Goal: Navigation & Orientation: Find specific page/section

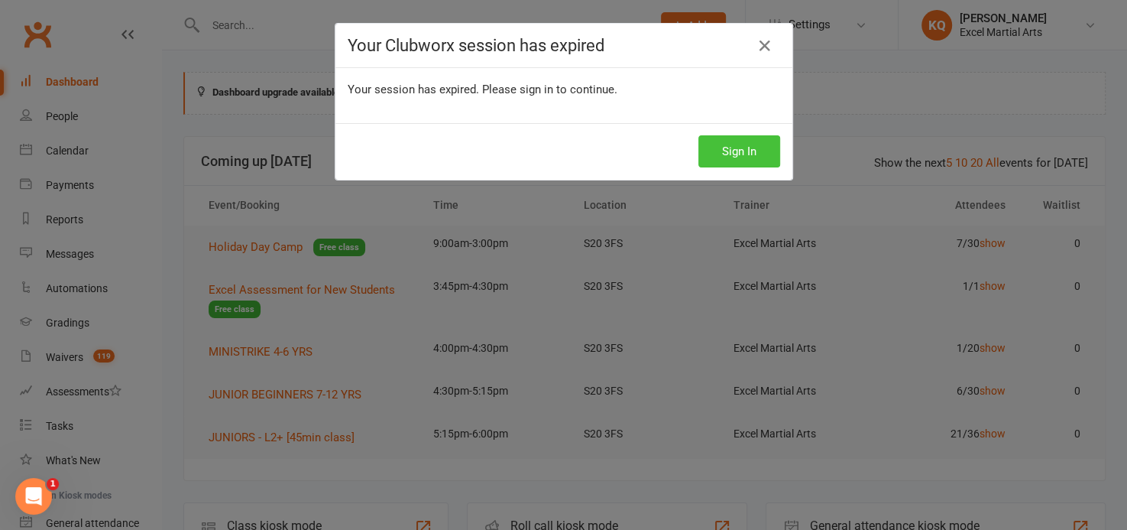
click at [710, 156] on button "Sign In" at bounding box center [739, 151] width 82 height 32
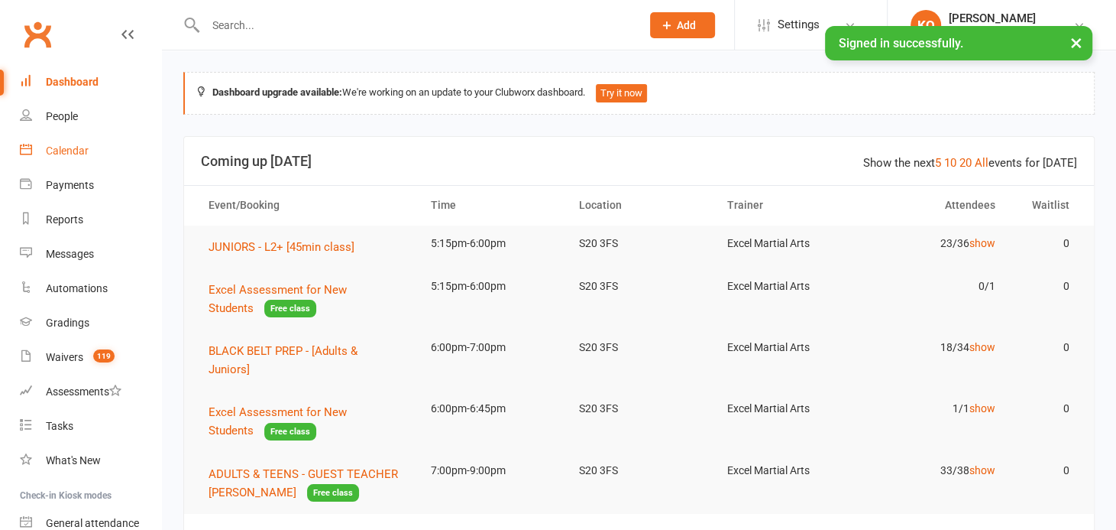
click at [64, 157] on link "Calendar" at bounding box center [90, 151] width 141 height 34
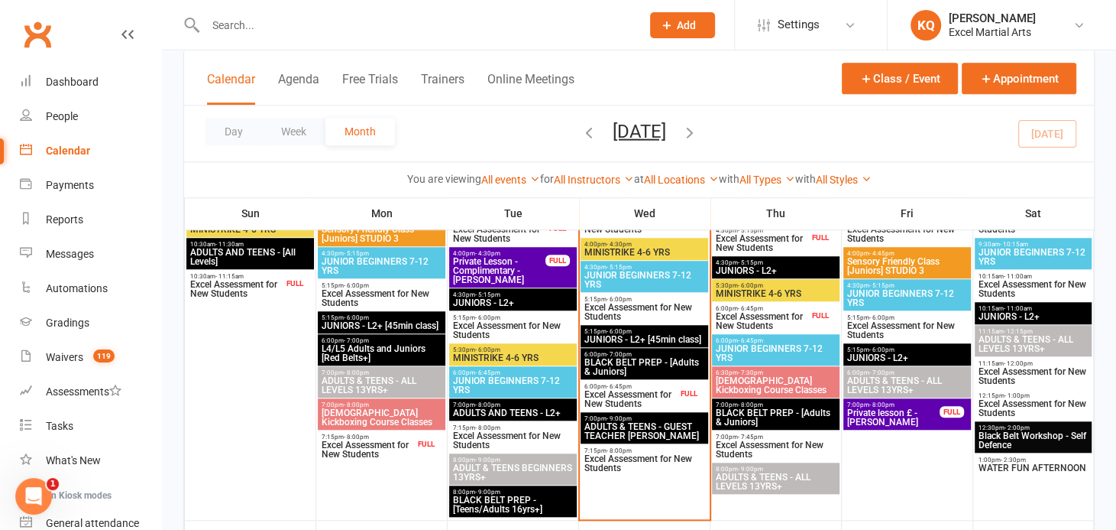
scroll to position [902, 0]
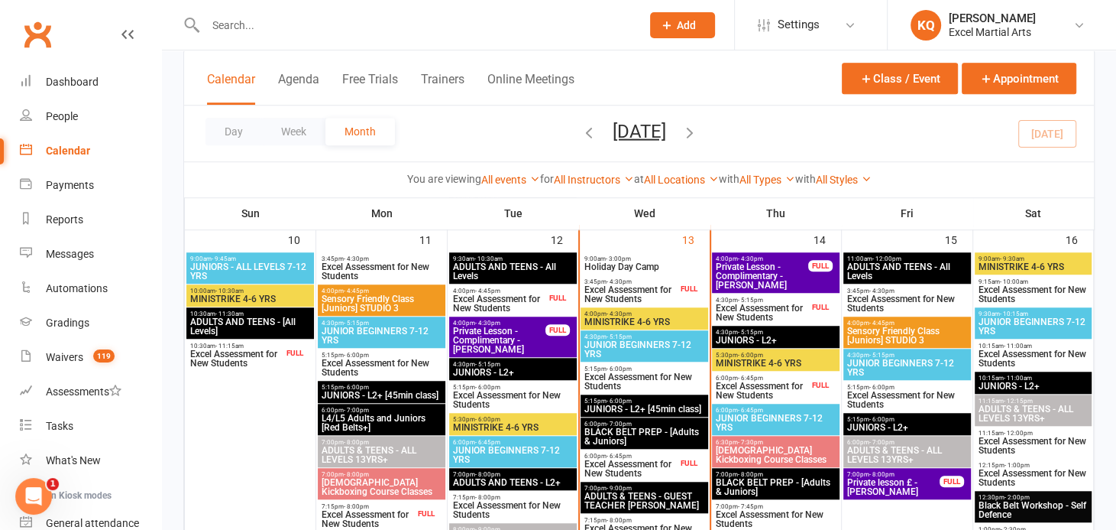
click at [601, 290] on span "Excel Assessment for New Students" at bounding box center [631, 294] width 94 height 18
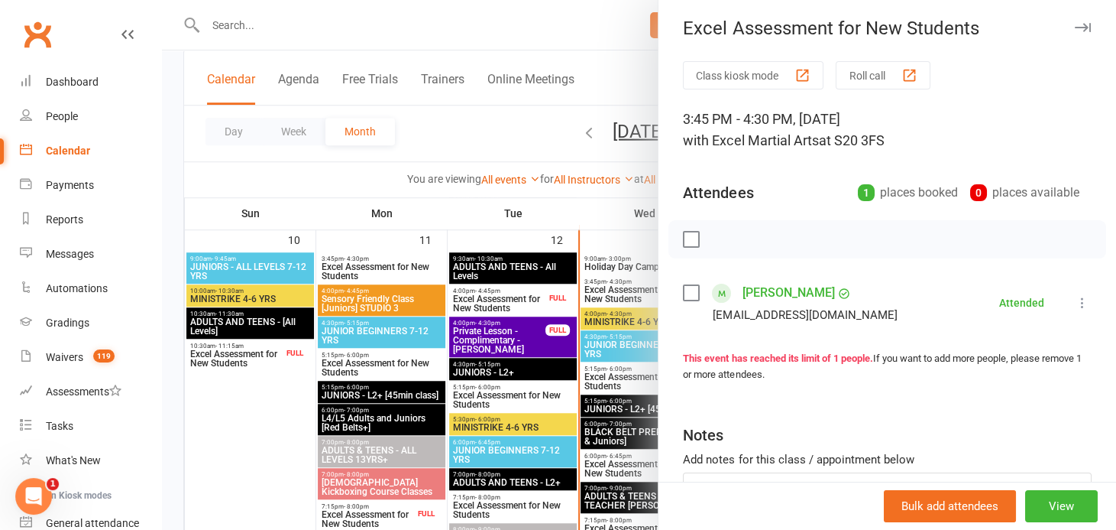
scroll to position [0, 0]
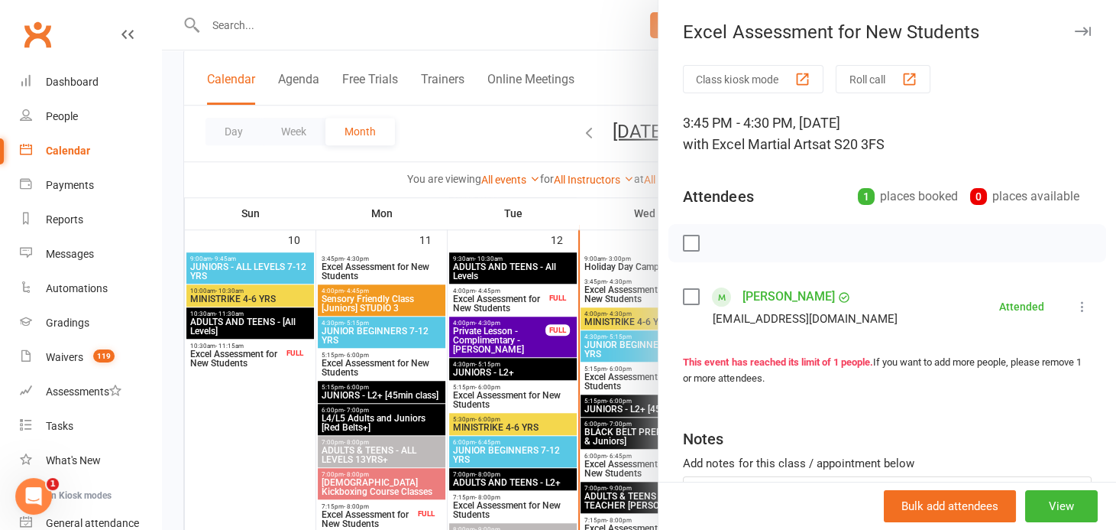
click at [1074, 32] on button "button" at bounding box center [1083, 31] width 18 height 18
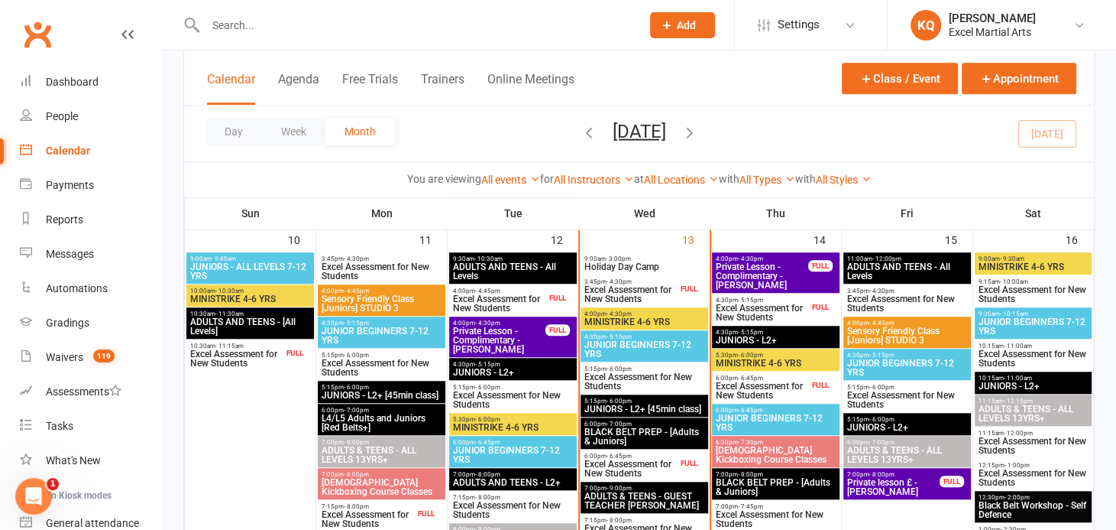
click at [652, 291] on span "Excel Assessment for New Students" at bounding box center [631, 294] width 94 height 18
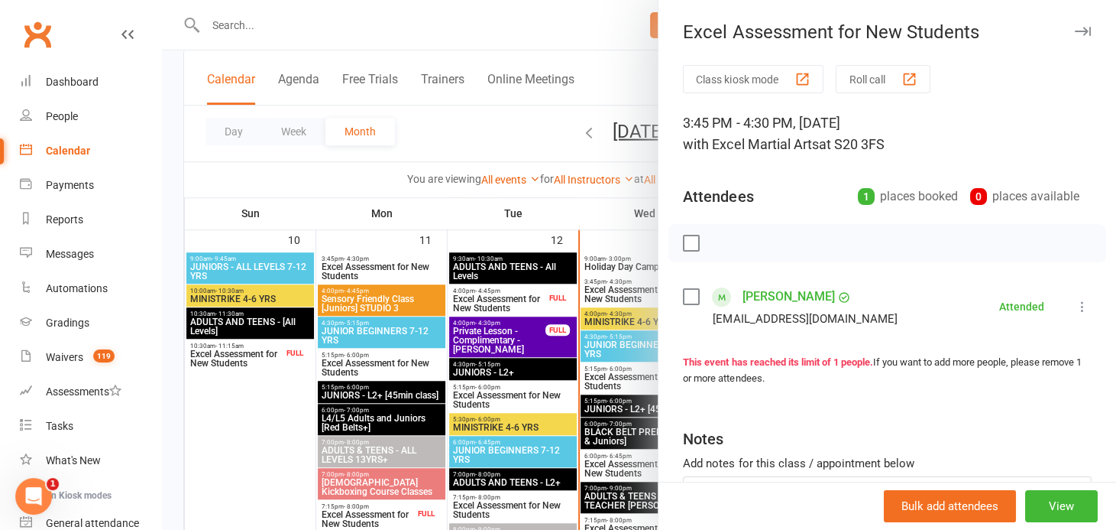
click at [620, 293] on div at bounding box center [639, 265] width 954 height 530
